Goal: Task Accomplishment & Management: Use online tool/utility

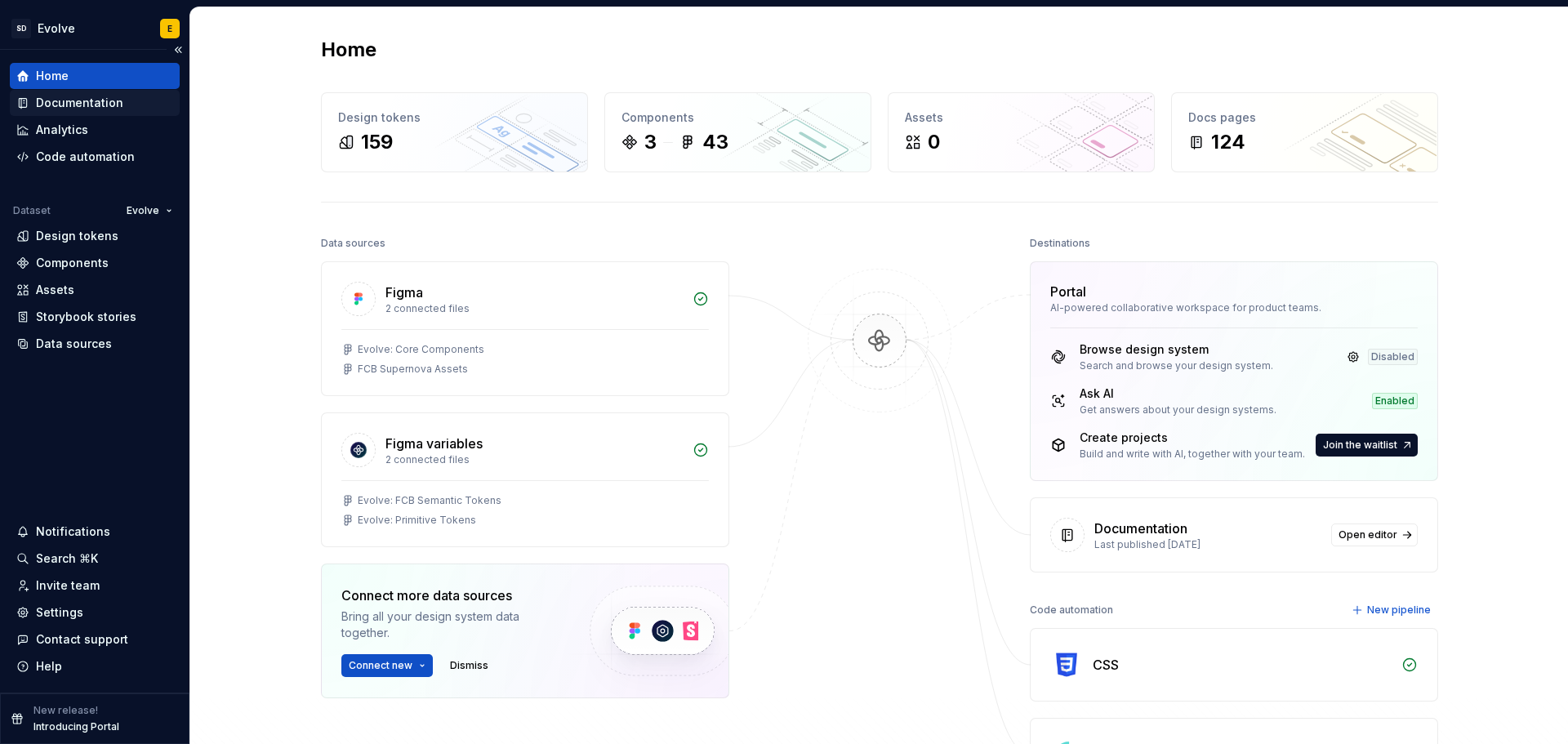
click at [80, 102] on div "Documentation" at bounding box center [80, 103] width 88 height 16
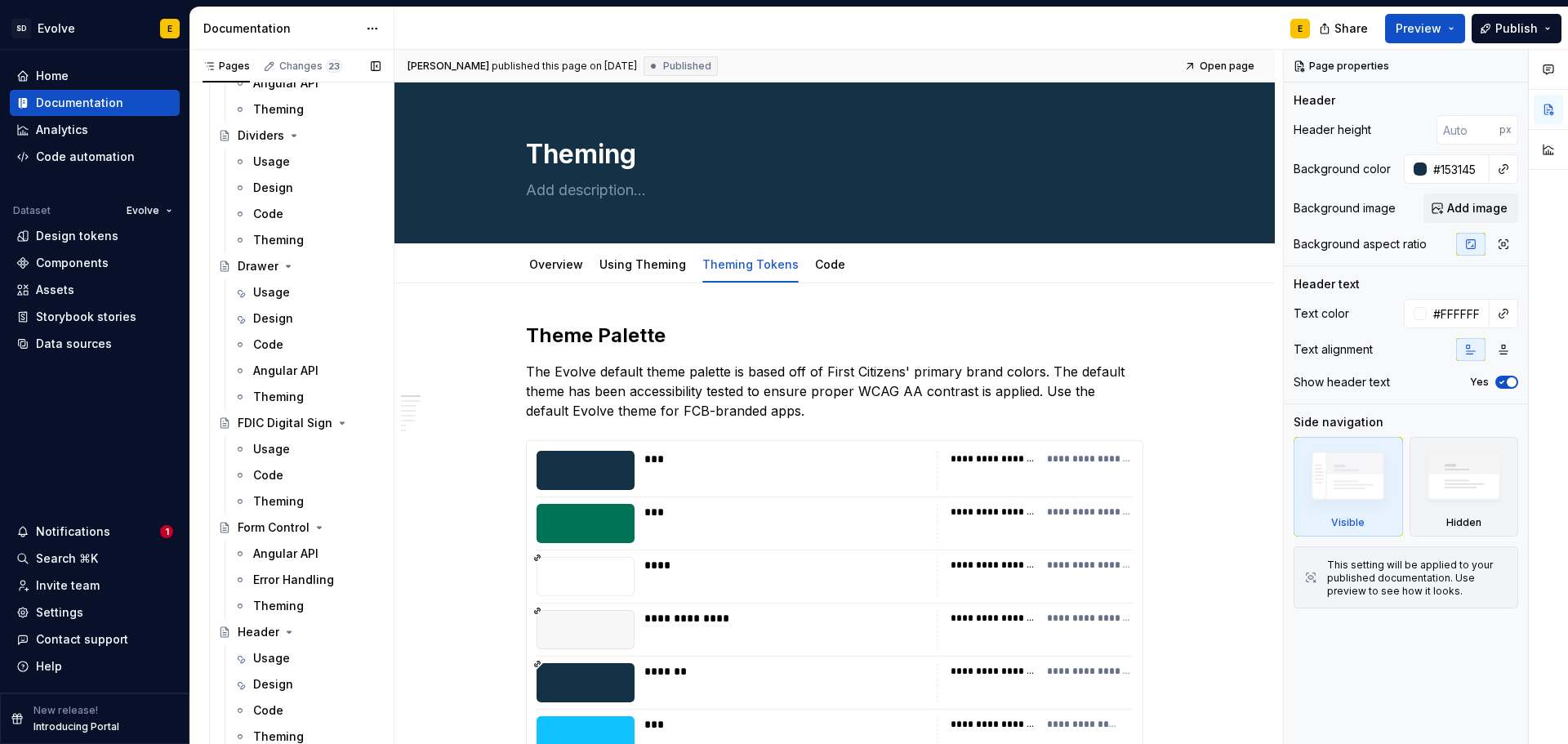
scroll to position [1877, 0]
click at [1516, 30] on span "Publish" at bounding box center [1516, 28] width 42 height 16
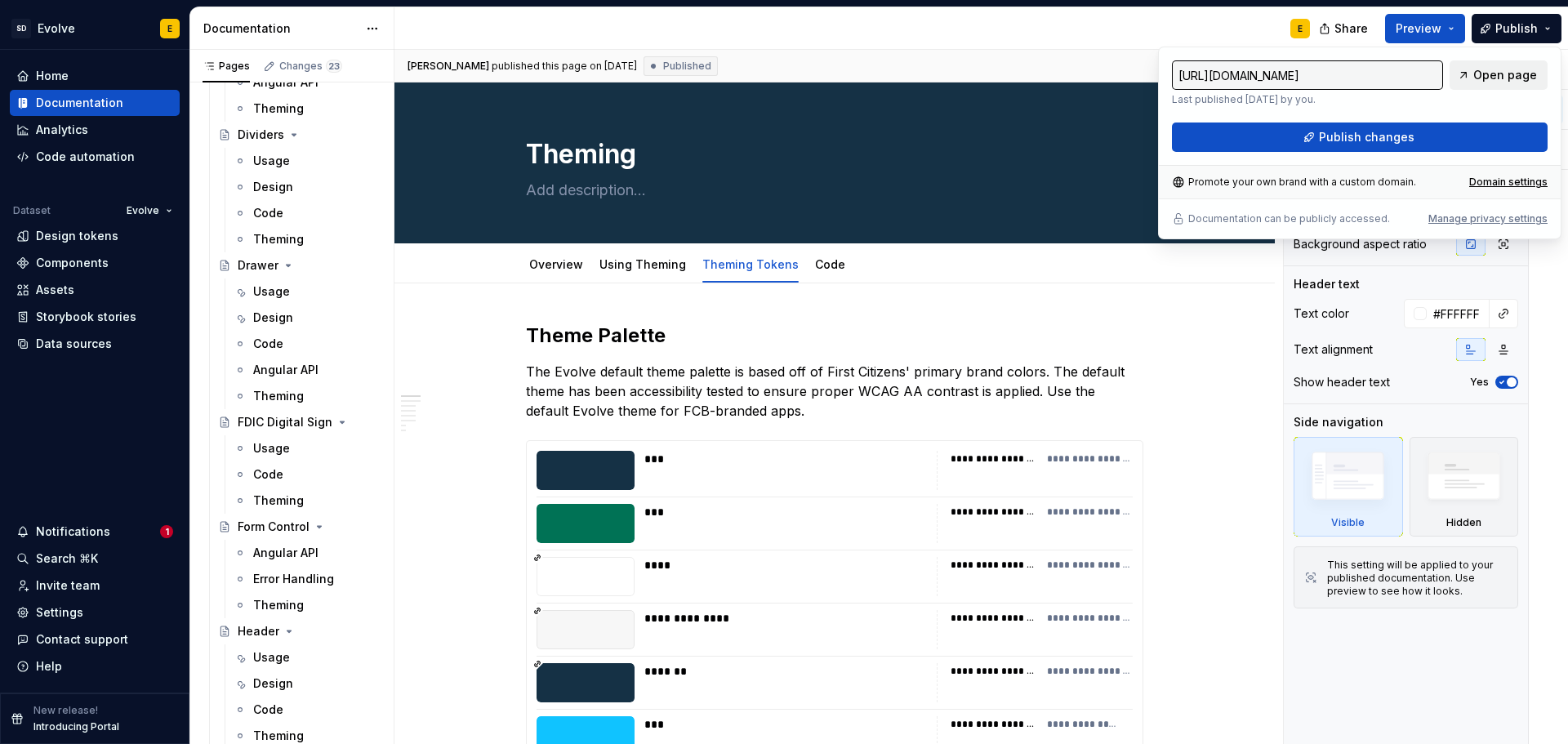
click at [1504, 77] on span "Open page" at bounding box center [1505, 75] width 64 height 16
type textarea "*"
